Goal: Communication & Community: Participate in discussion

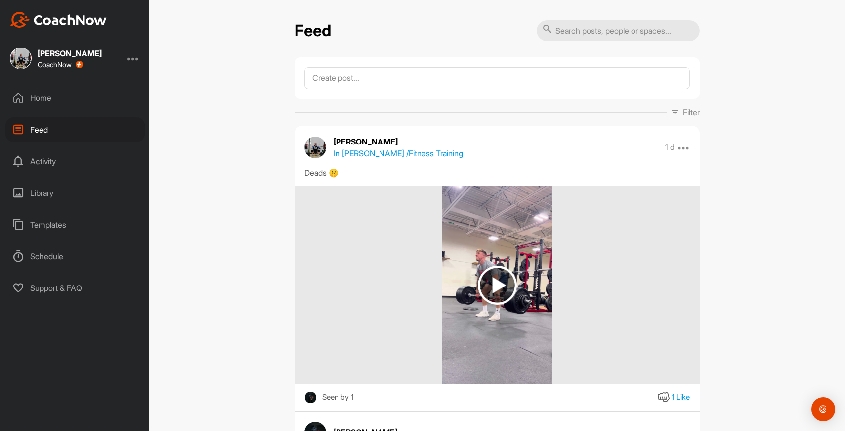
click at [26, 95] on div "Home" at bounding box center [74, 98] width 139 height 25
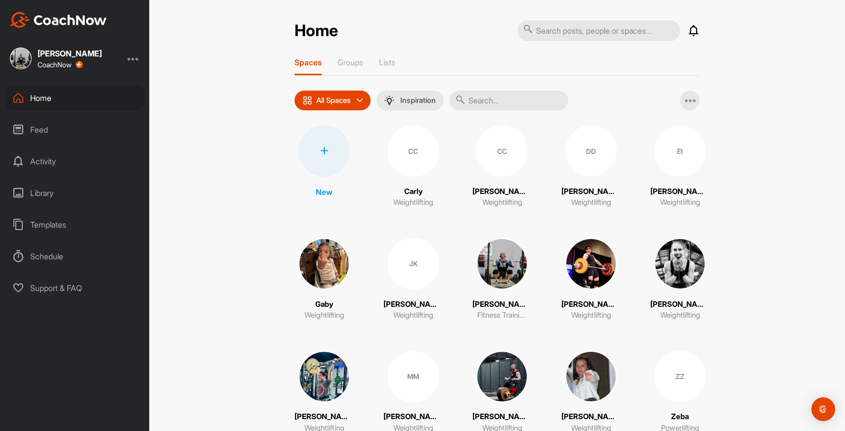
scroll to position [35, 0]
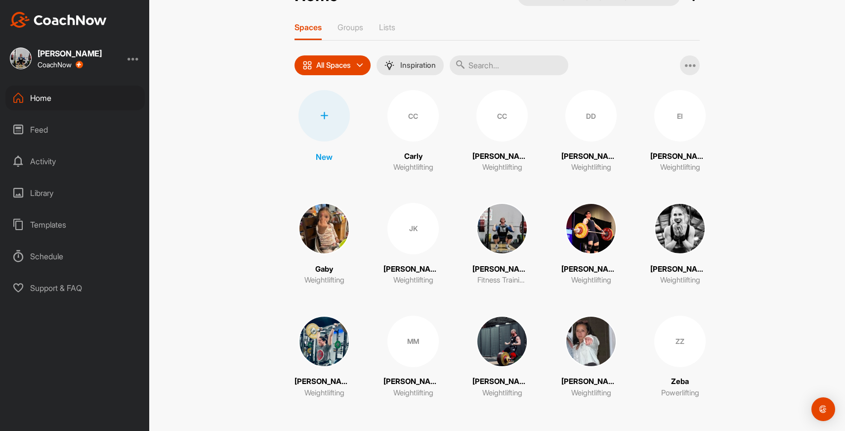
click at [656, 344] on div "ZZ" at bounding box center [680, 340] width 51 height 51
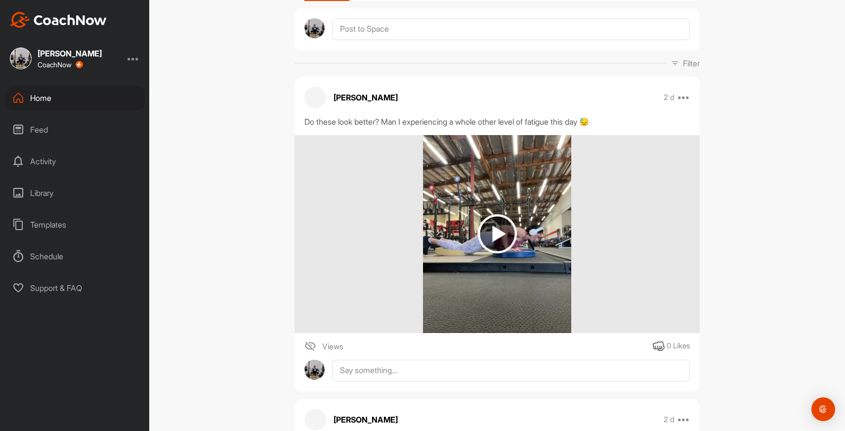
scroll to position [105, 0]
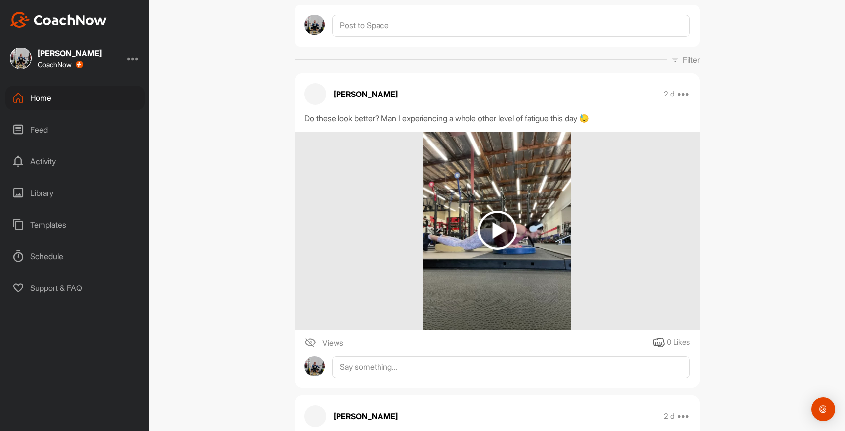
click at [525, 219] on img at bounding box center [497, 231] width 148 height 198
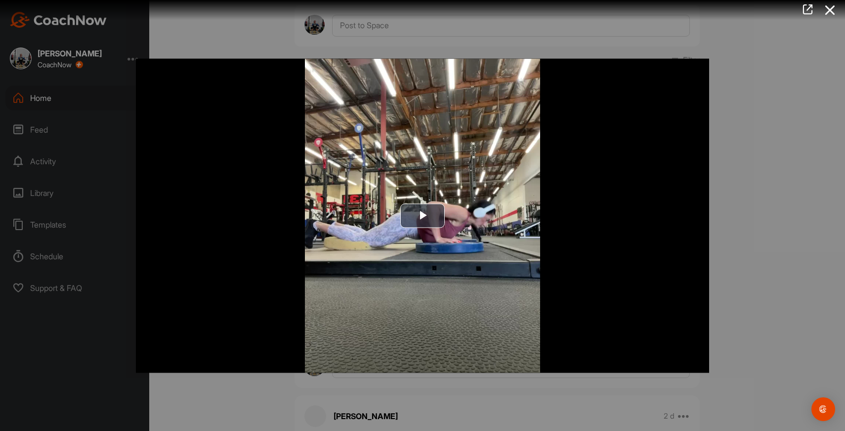
click at [525, 219] on img "Video Player" at bounding box center [422, 215] width 573 height 314
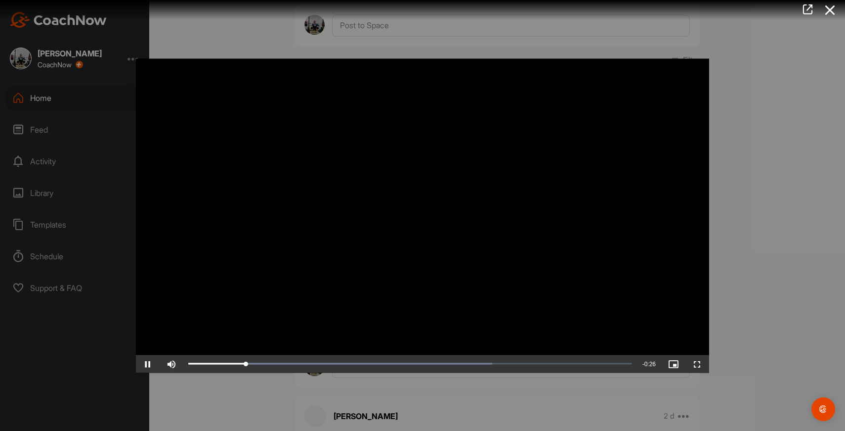
click at [746, 180] on div at bounding box center [422, 215] width 845 height 431
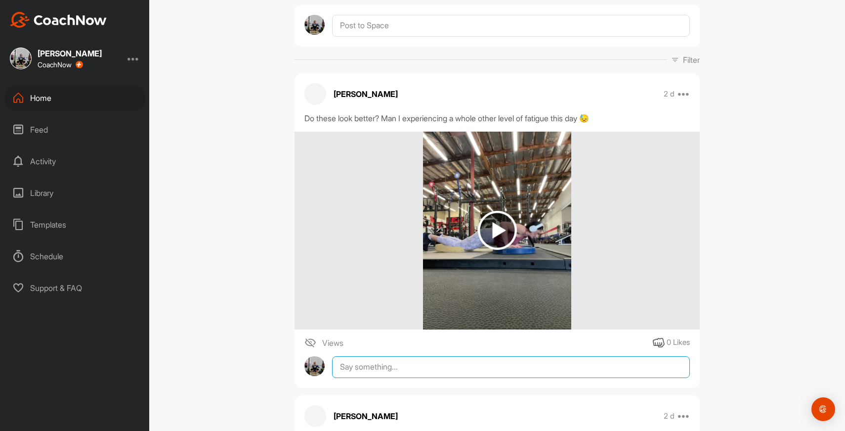
click at [407, 369] on textarea at bounding box center [511, 367] width 358 height 22
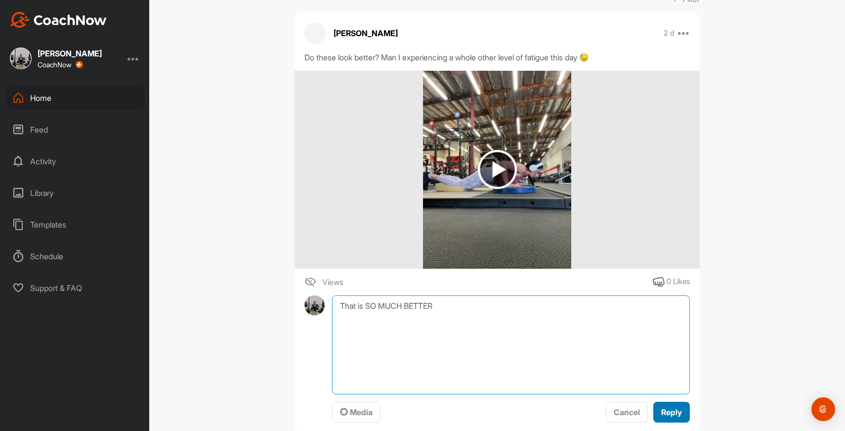
type textarea "That is SO MUCH BETTER"
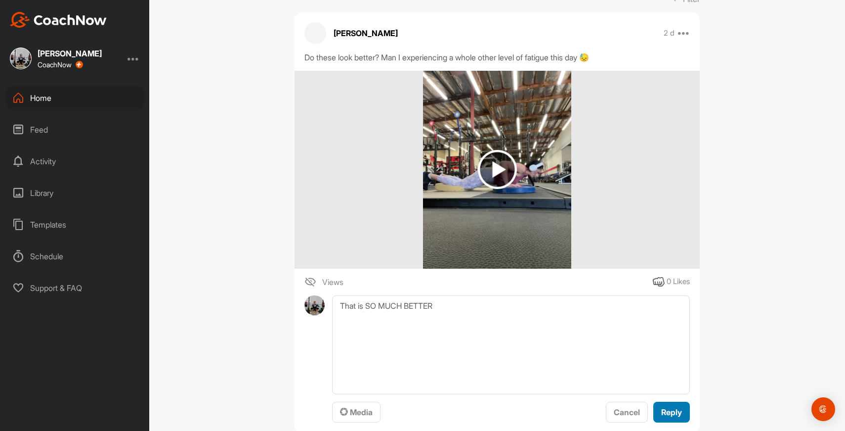
click at [668, 411] on span "Reply" at bounding box center [671, 412] width 21 height 10
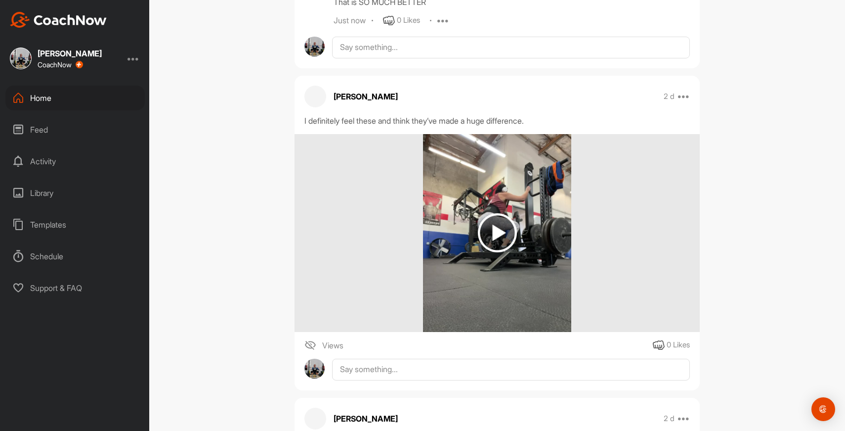
scroll to position [502, 0]
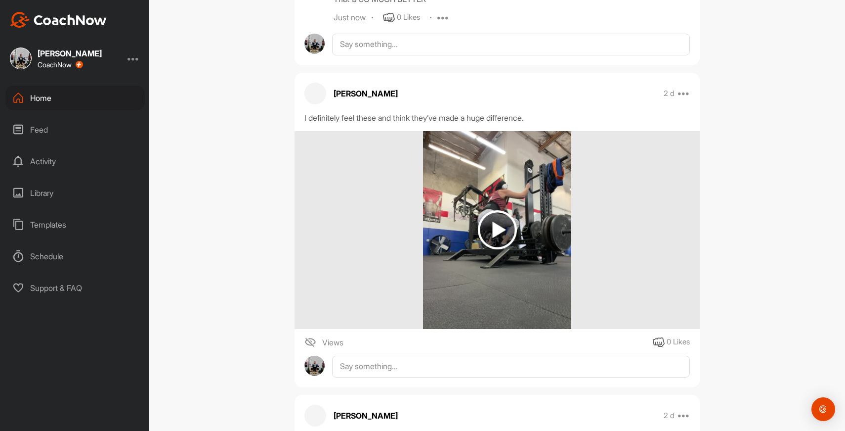
click at [525, 207] on img at bounding box center [497, 230] width 148 height 198
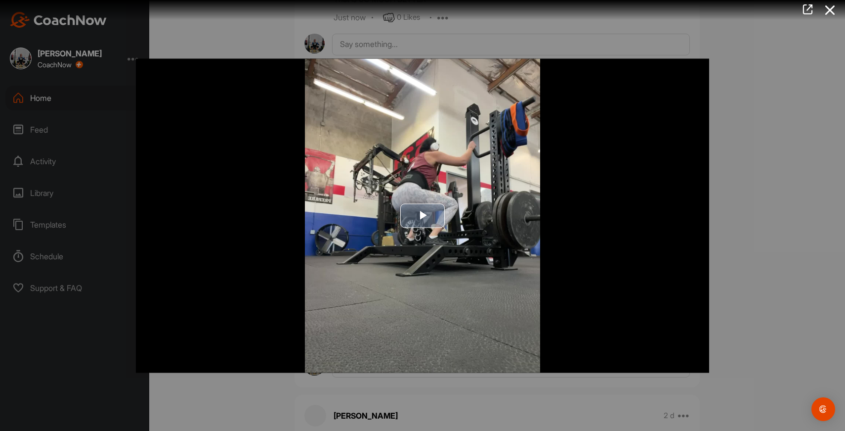
click at [474, 192] on img "Video Player" at bounding box center [422, 215] width 573 height 314
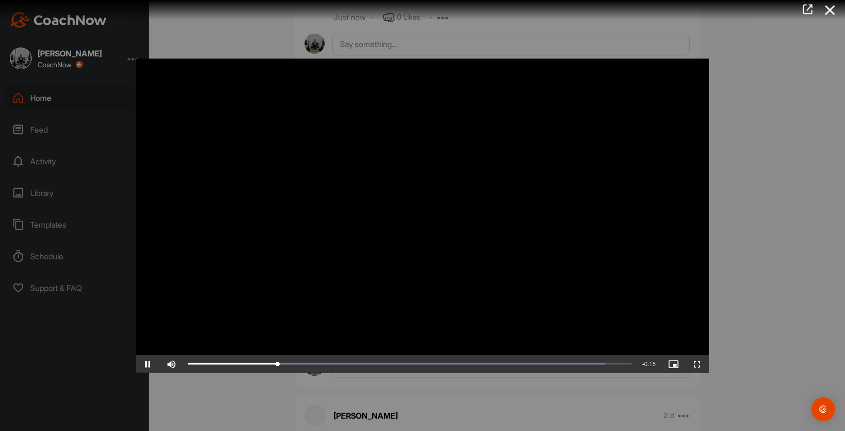
click at [710, 161] on div "Video Player is loading. Play Video Pause Skip Backward Skip Forward Mute Curre…" at bounding box center [422, 215] width 593 height 334
click at [752, 161] on div at bounding box center [422, 215] width 845 height 431
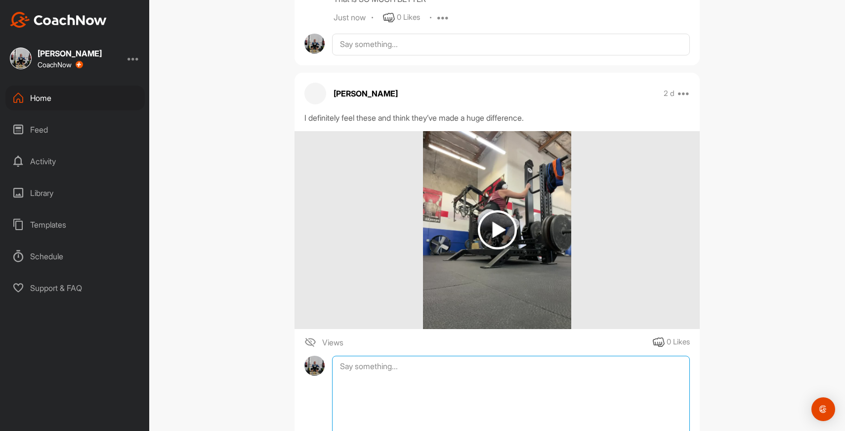
click at [362, 371] on textarea at bounding box center [511, 404] width 358 height 99
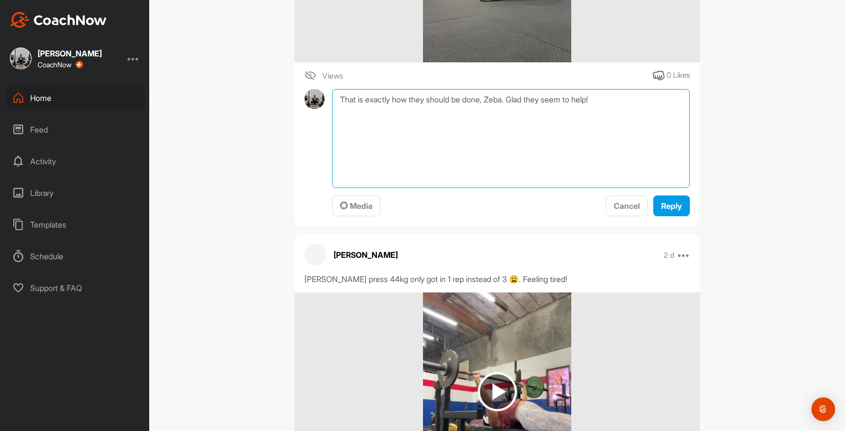
scroll to position [785, 0]
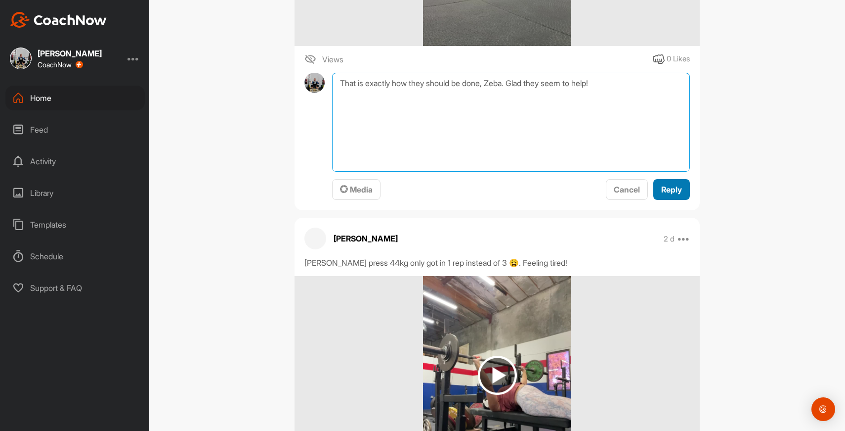
type textarea "That is exactly how they should be done, Zeba. Glad they seem to help!"
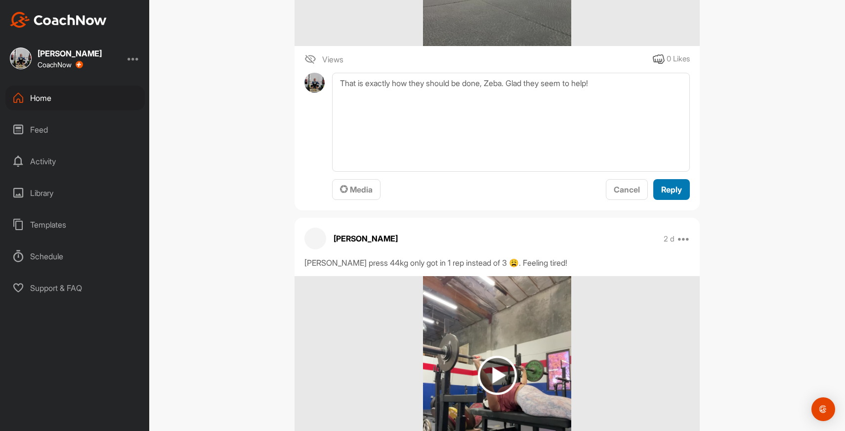
click at [674, 193] on span "Reply" at bounding box center [671, 189] width 21 height 10
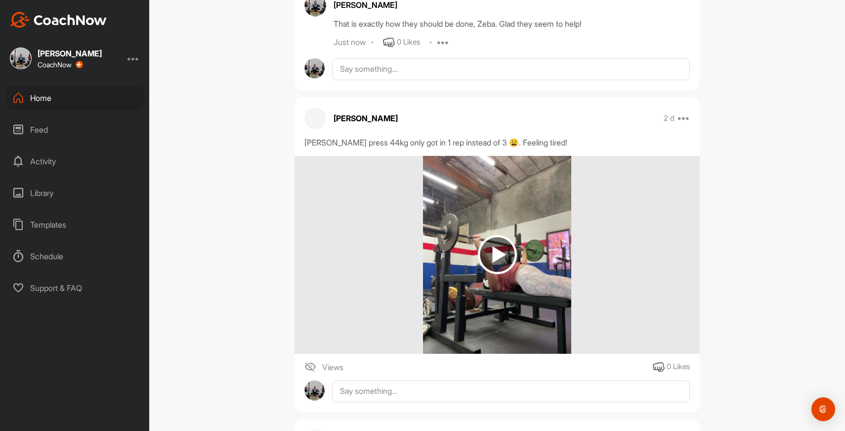
scroll to position [874, 0]
click at [472, 260] on img at bounding box center [497, 254] width 148 height 198
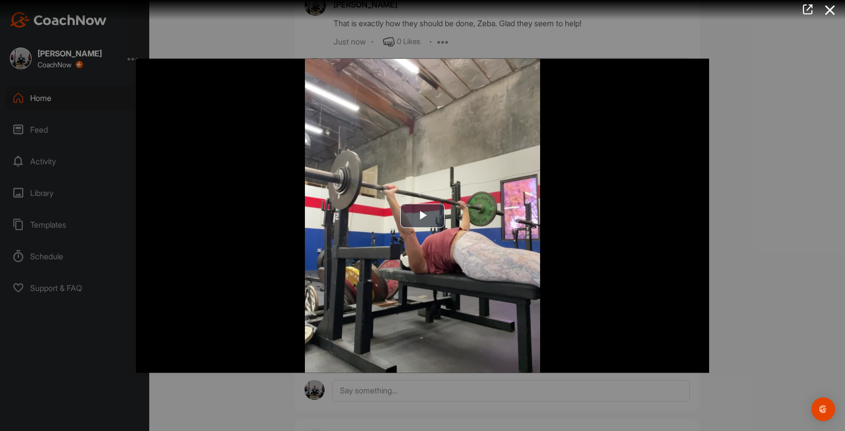
click at [472, 260] on img "Video Player" at bounding box center [422, 215] width 573 height 314
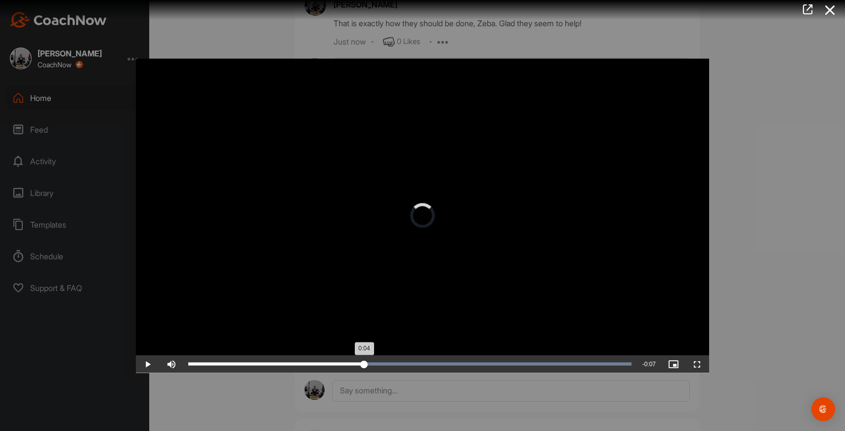
drag, startPoint x: 613, startPoint y: 366, endPoint x: 366, endPoint y: 363, distance: 246.2
click at [366, 363] on div "Loaded : 100.00% 0:04 0:04" at bounding box center [409, 363] width 453 height 18
click at [832, 209] on div at bounding box center [422, 215] width 845 height 431
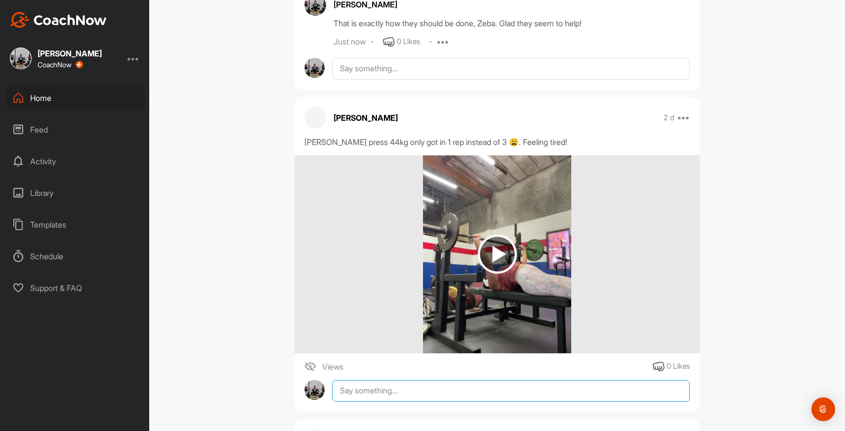
click at [396, 395] on textarea at bounding box center [511, 391] width 358 height 22
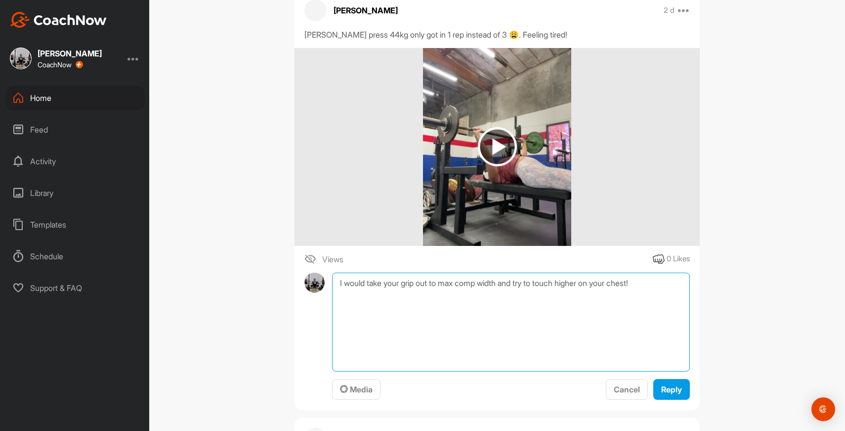
scroll to position [982, 0]
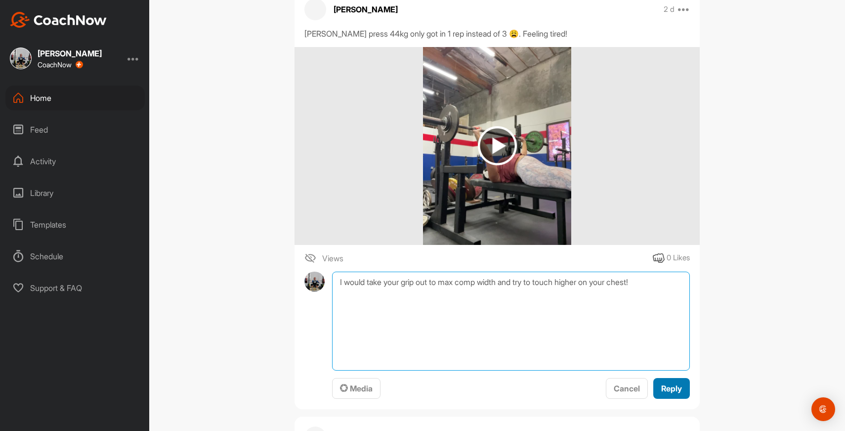
type textarea "I would take your grip out to max comp width and try to touch higher on your ch…"
click at [671, 383] on span "Reply" at bounding box center [671, 388] width 21 height 10
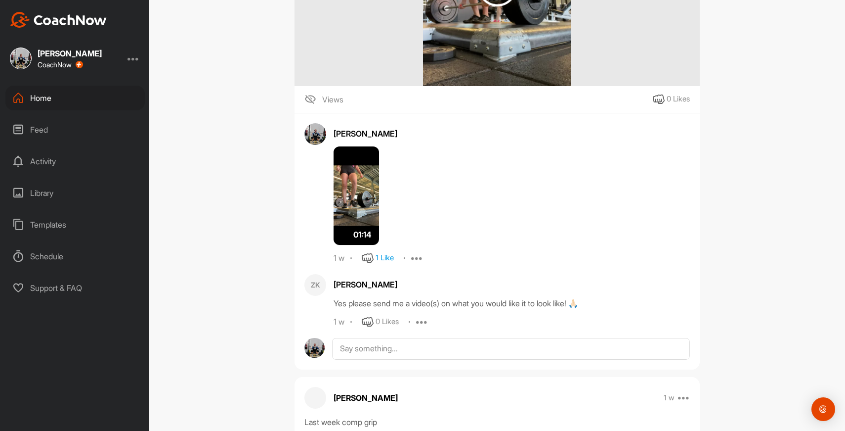
scroll to position [2567, 0]
click at [51, 99] on div "Home" at bounding box center [74, 98] width 139 height 25
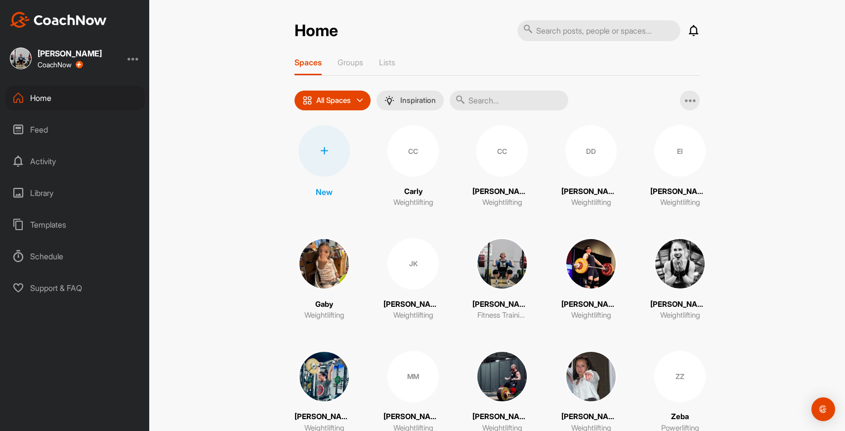
click at [33, 164] on div "Activity" at bounding box center [74, 161] width 139 height 25
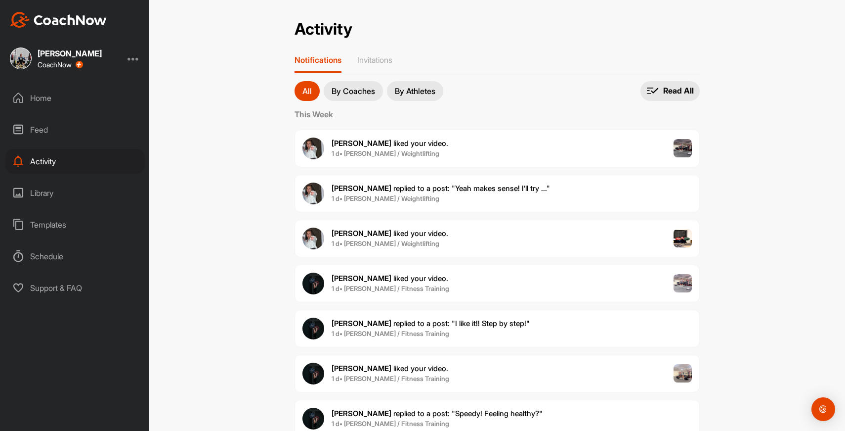
click at [50, 138] on div "Feed" at bounding box center [74, 129] width 139 height 25
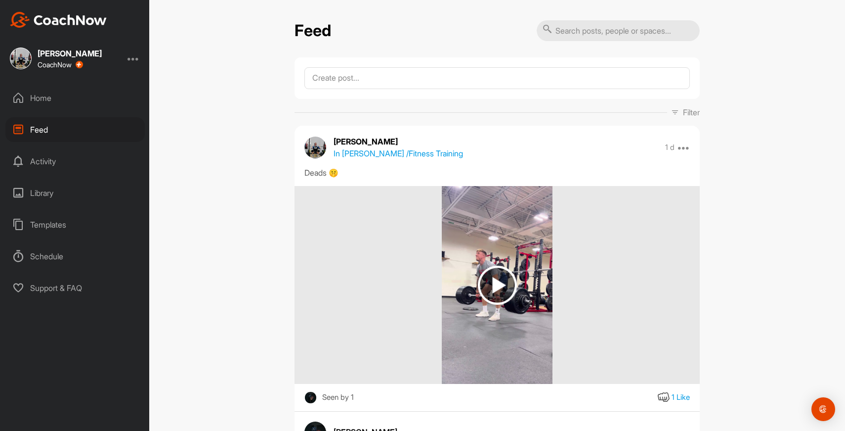
click at [48, 156] on div "Activity" at bounding box center [74, 161] width 139 height 25
